Goal: Check status: Check status

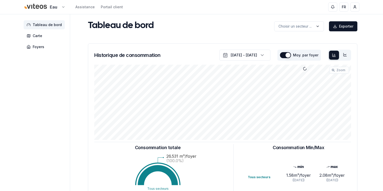
click at [61, 6] on html "Eau Assistance Portail client FR [PERSON_NAME] Tableau de bord Carte Foyers Tab…" at bounding box center [191, 155] width 383 height 311
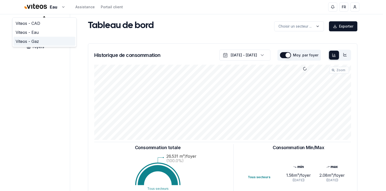
click at [34, 39] on link "Viteos - Gaz" at bounding box center [45, 41] width 62 height 9
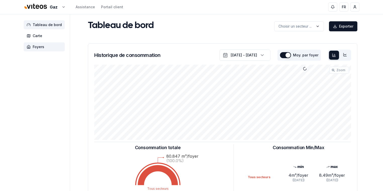
click at [33, 45] on span "Foyers" at bounding box center [39, 46] width 12 height 5
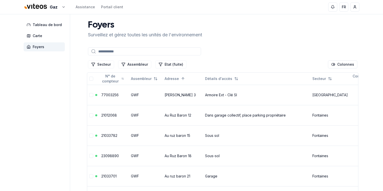
click at [109, 50] on input at bounding box center [144, 51] width 113 height 8
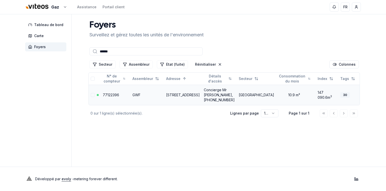
type input "******"
click at [202, 94] on td "Concierge Mr [PERSON_NAME], [PHONE_NUMBER]" at bounding box center [219, 95] width 35 height 20
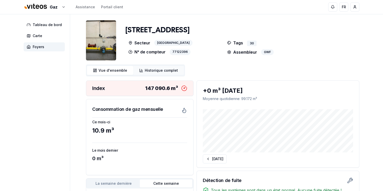
click at [154, 69] on span "Historique complet" at bounding box center [161, 70] width 33 height 5
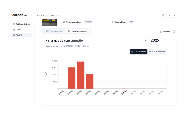
scroll to position [60, 0]
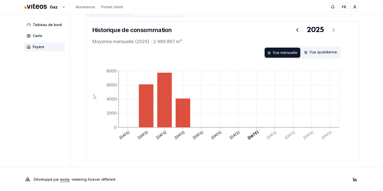
click at [201, 175] on div "Développé par evoly - metering forever different . Linkedin" at bounding box center [192, 180] width 352 height 24
click at [314, 51] on div "Vue quotidienne" at bounding box center [320, 53] width 39 height 10
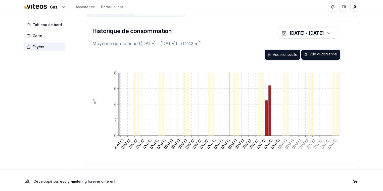
click at [292, 55] on div "Vue mensuelle" at bounding box center [283, 55] width 36 height 10
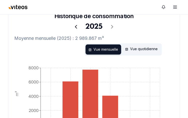
scroll to position [160, 0]
